Goal: Check status

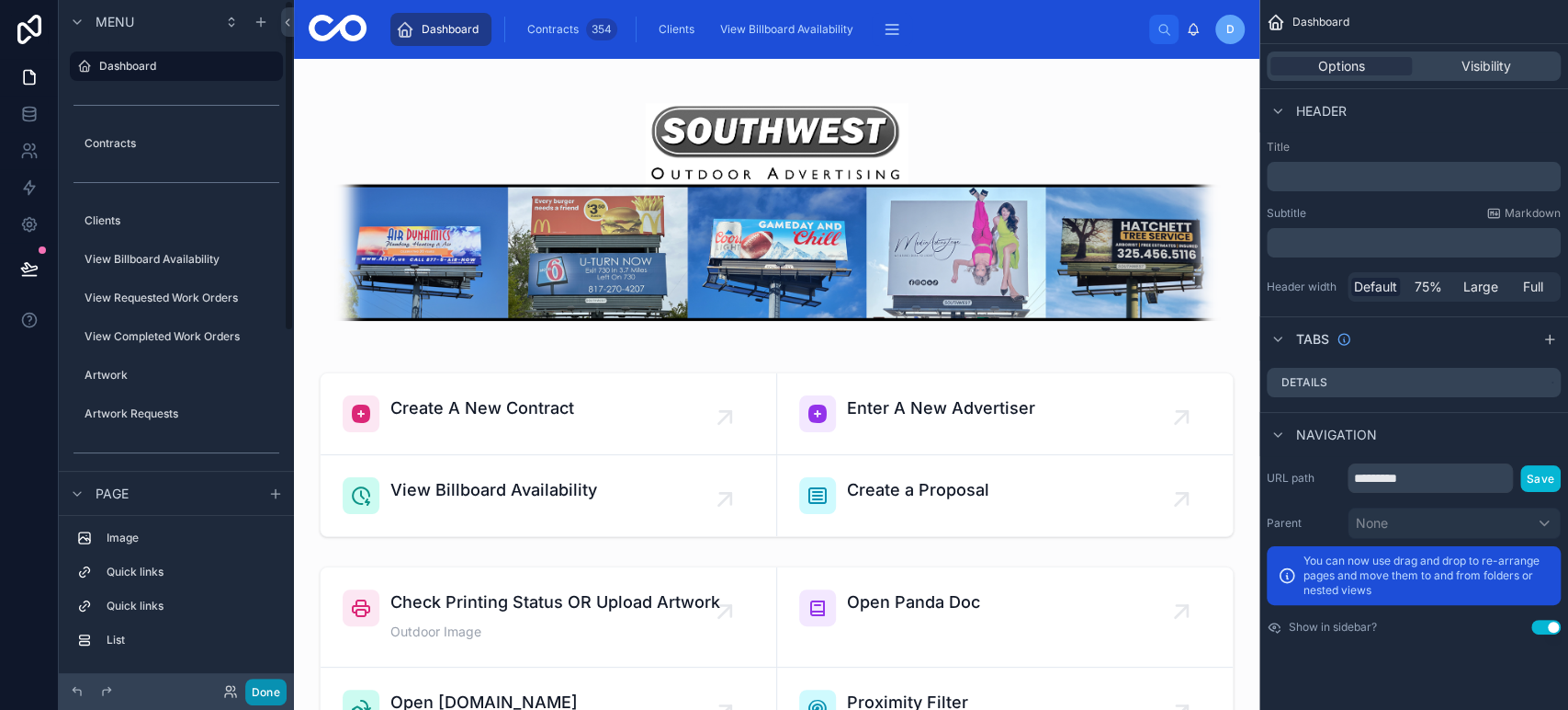
click at [250, 696] on button "Done" at bounding box center [265, 691] width 41 height 27
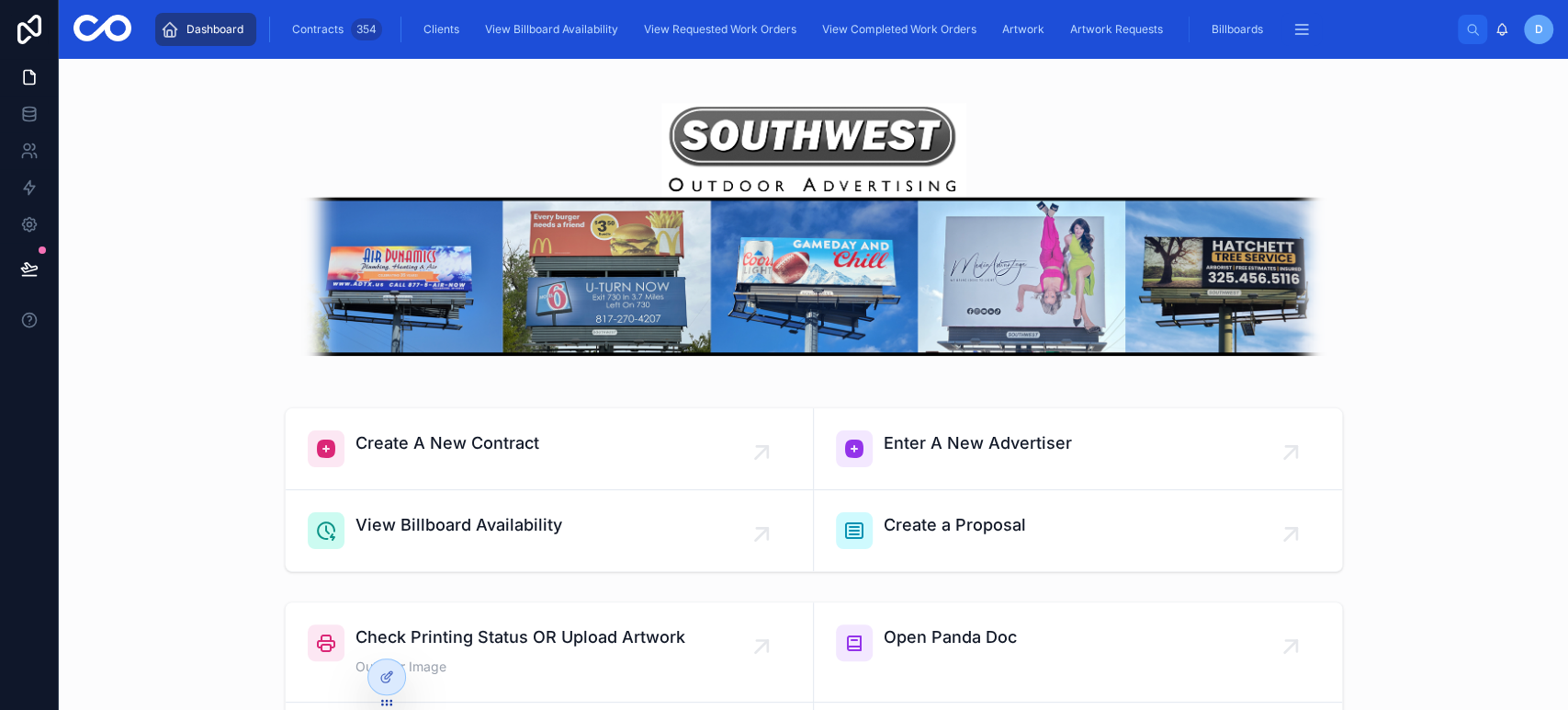
click at [22, 46] on link at bounding box center [29, 29] width 59 height 59
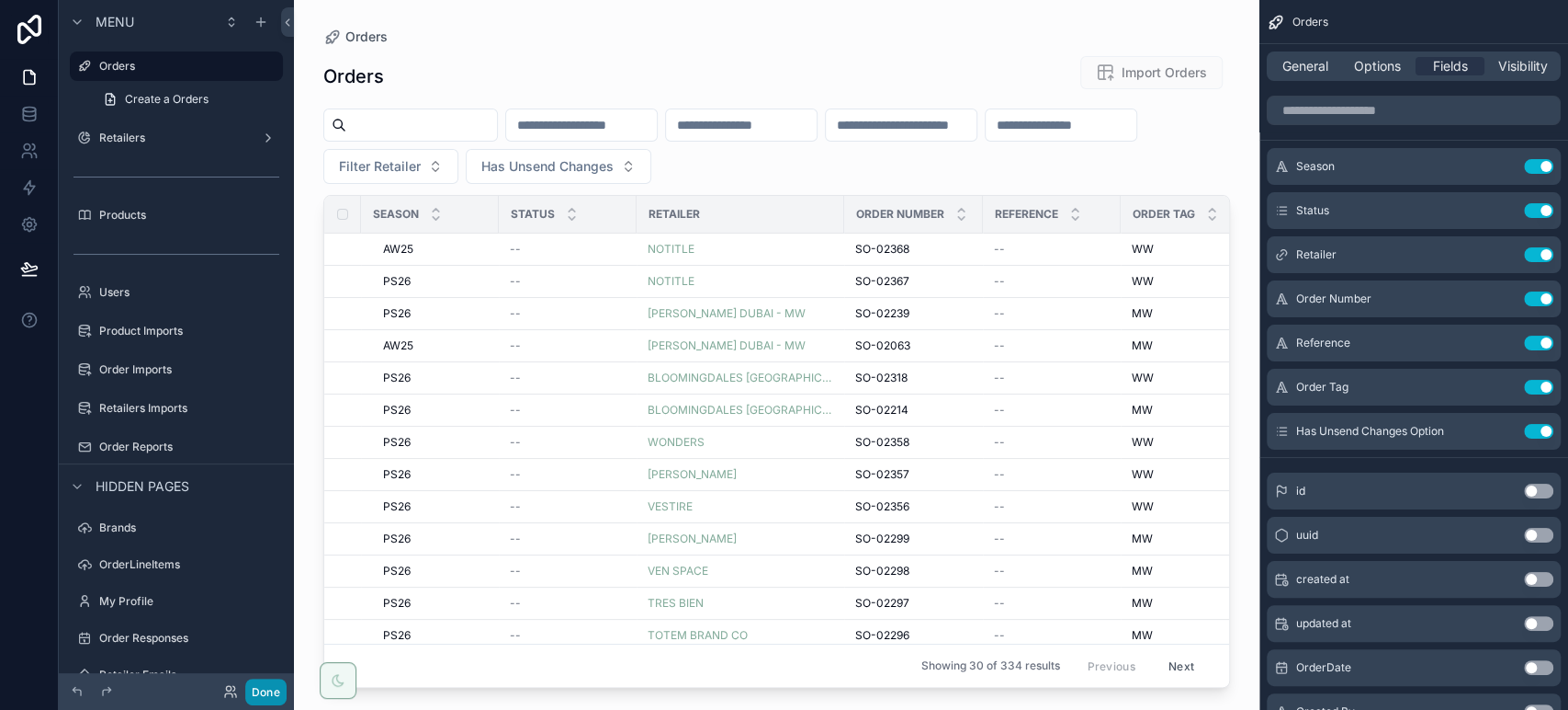
click at [276, 691] on button "Done" at bounding box center [265, 691] width 41 height 27
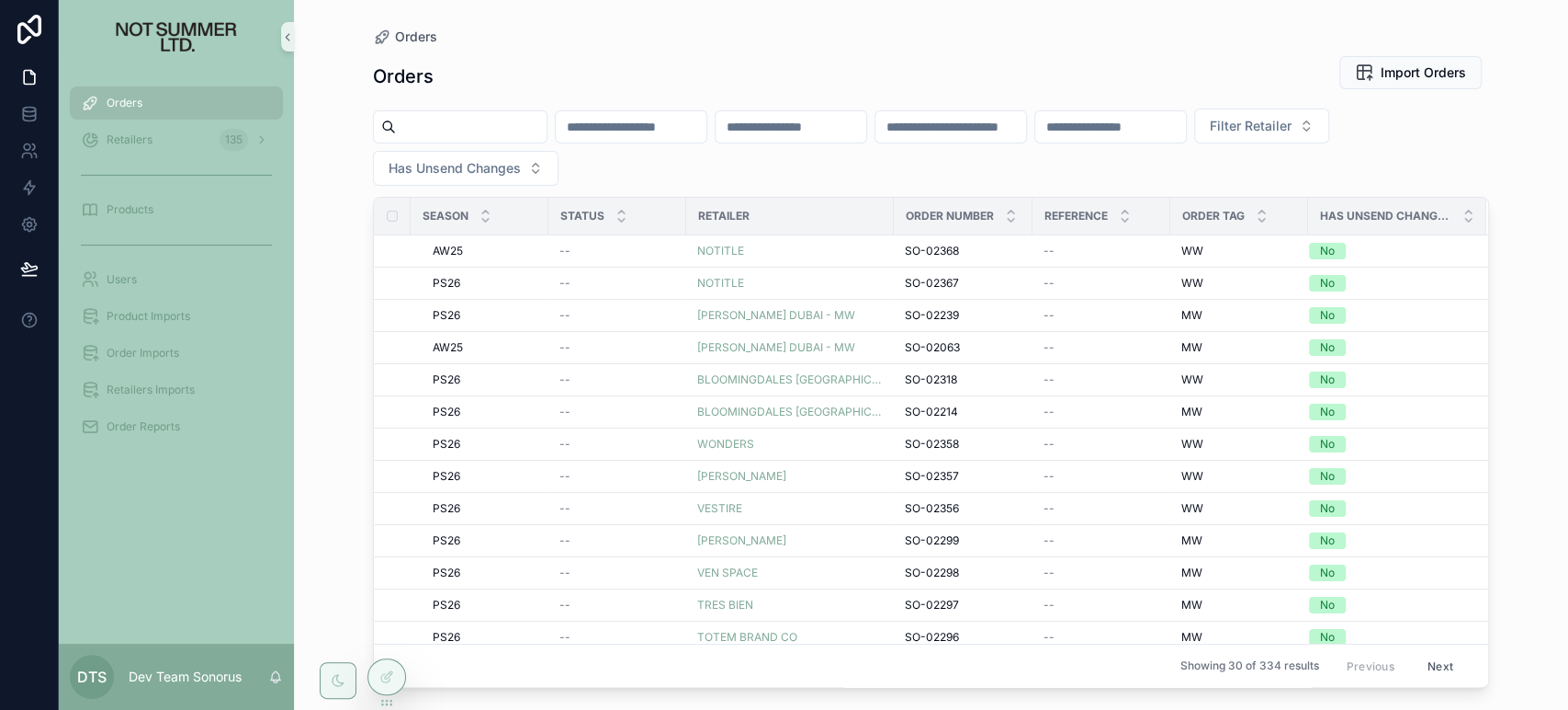
click at [845, 176] on div "Filter Retailer Has Unsend Changes" at bounding box center [930, 146] width 1116 height 77
click at [392, 684] on div at bounding box center [387, 676] width 37 height 35
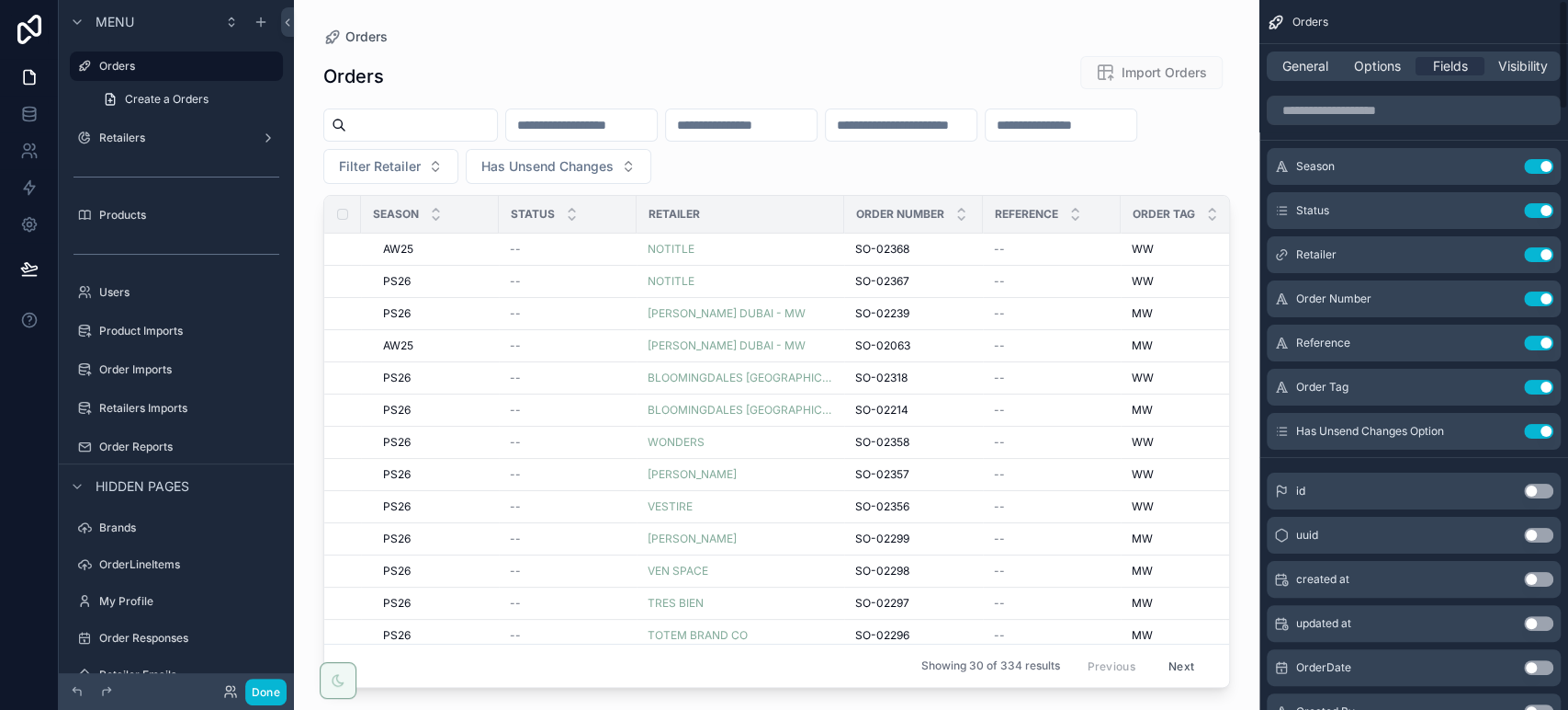
click at [830, 39] on div "scrollable content" at bounding box center [777, 343] width 965 height 687
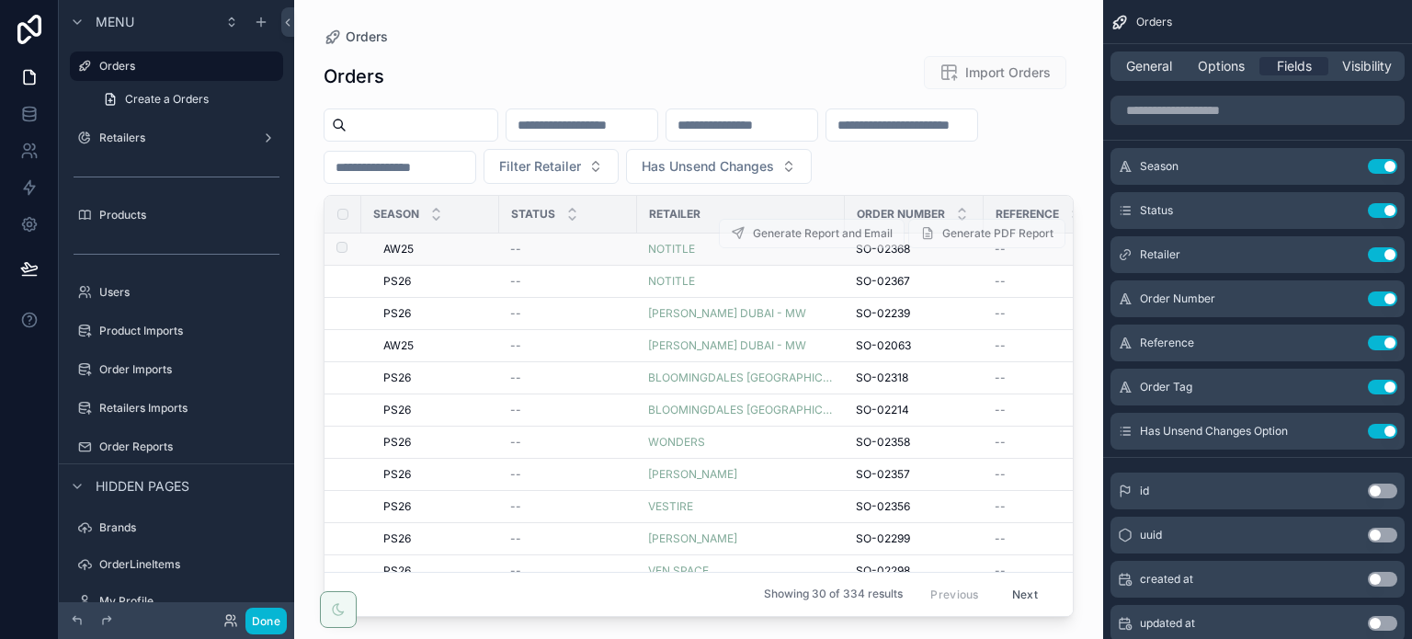
click at [409, 245] on span "AW25" at bounding box center [398, 249] width 30 height 15
